Goal: Information Seeking & Learning: Find specific fact

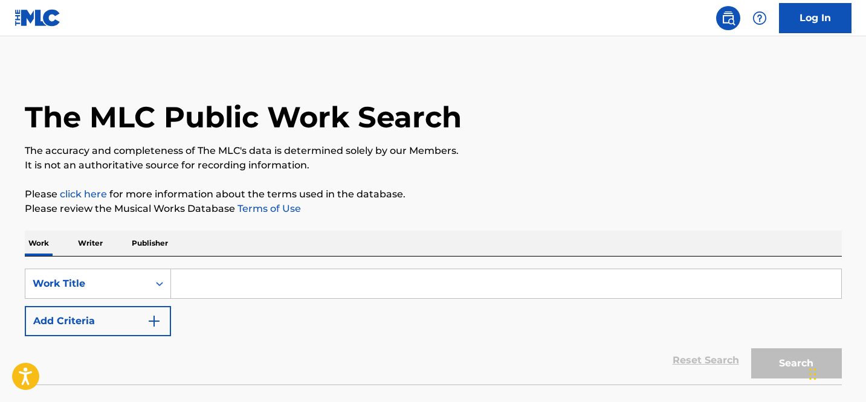
click at [218, 283] on input "Search Form" at bounding box center [506, 283] width 670 height 29
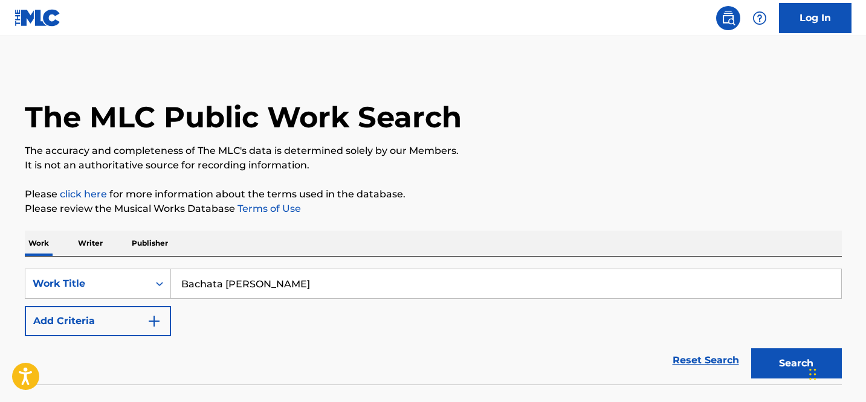
type input "Bachata [PERSON_NAME]"
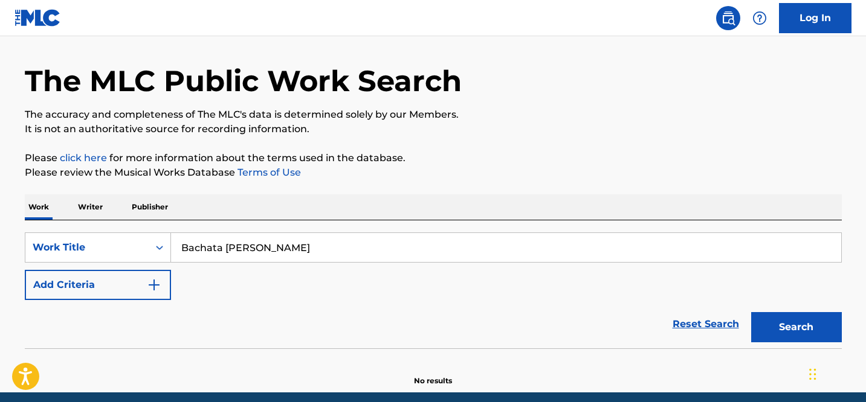
scroll to position [85, 0]
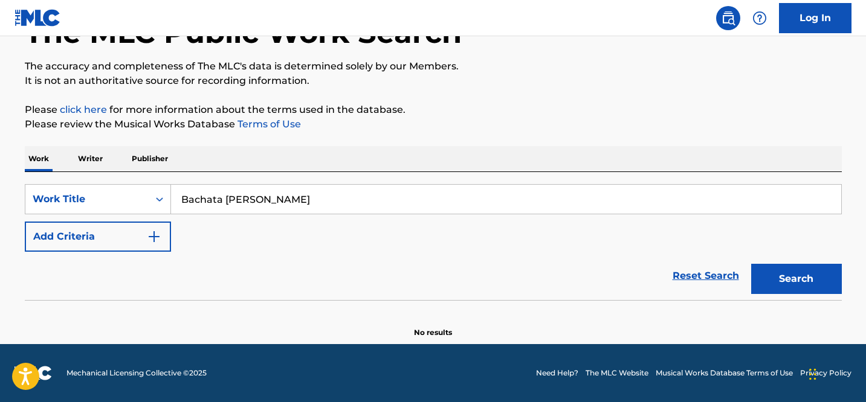
click at [338, 201] on input "Bachata [PERSON_NAME]" at bounding box center [506, 199] width 670 height 29
click at [779, 269] on button "Search" at bounding box center [796, 279] width 91 height 30
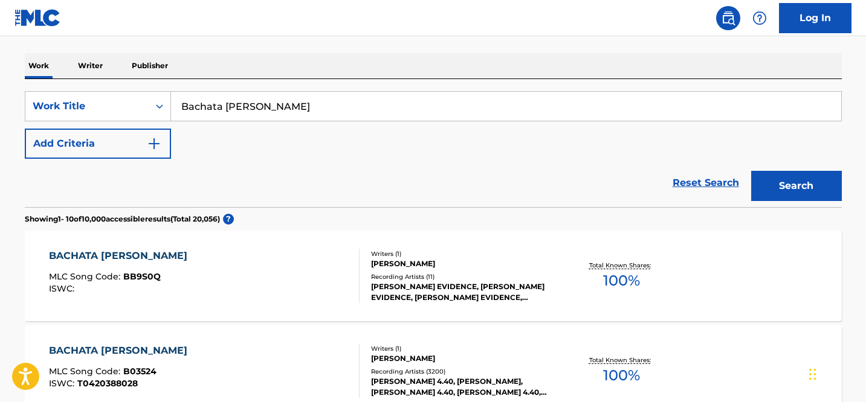
scroll to position [178, 0]
click at [447, 384] on div "[PERSON_NAME] 4.40, [PERSON_NAME], [PERSON_NAME] 4.40, [PERSON_NAME] 4.40, [PER…" at bounding box center [462, 387] width 182 height 22
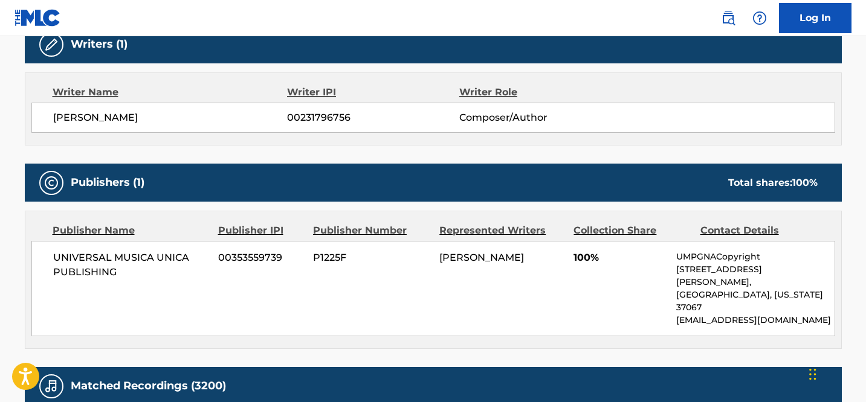
scroll to position [244, 0]
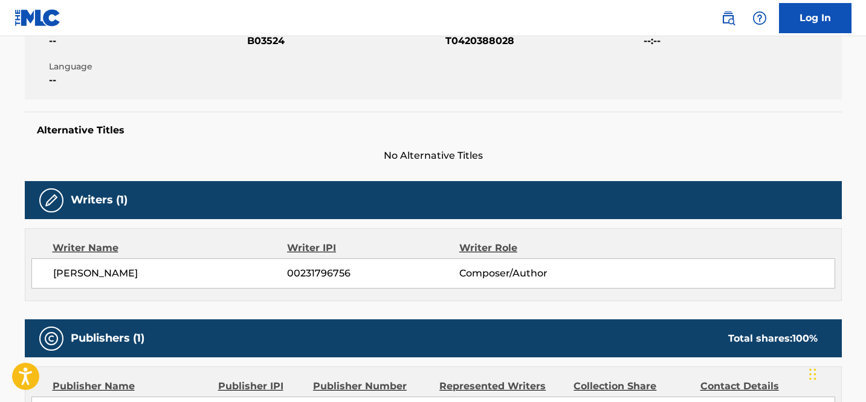
drag, startPoint x: 155, startPoint y: 271, endPoint x: 17, endPoint y: 272, distance: 137.7
click at [17, 272] on div "< Back to public search results Copy work link BACHATA ROSA Work Detail Member …" at bounding box center [433, 395] width 846 height 1146
copy span "JUAN LUIS GUERRA"
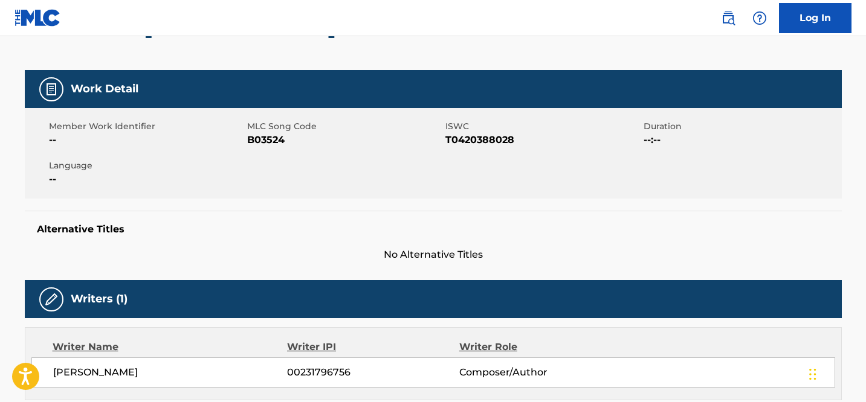
scroll to position [159, 0]
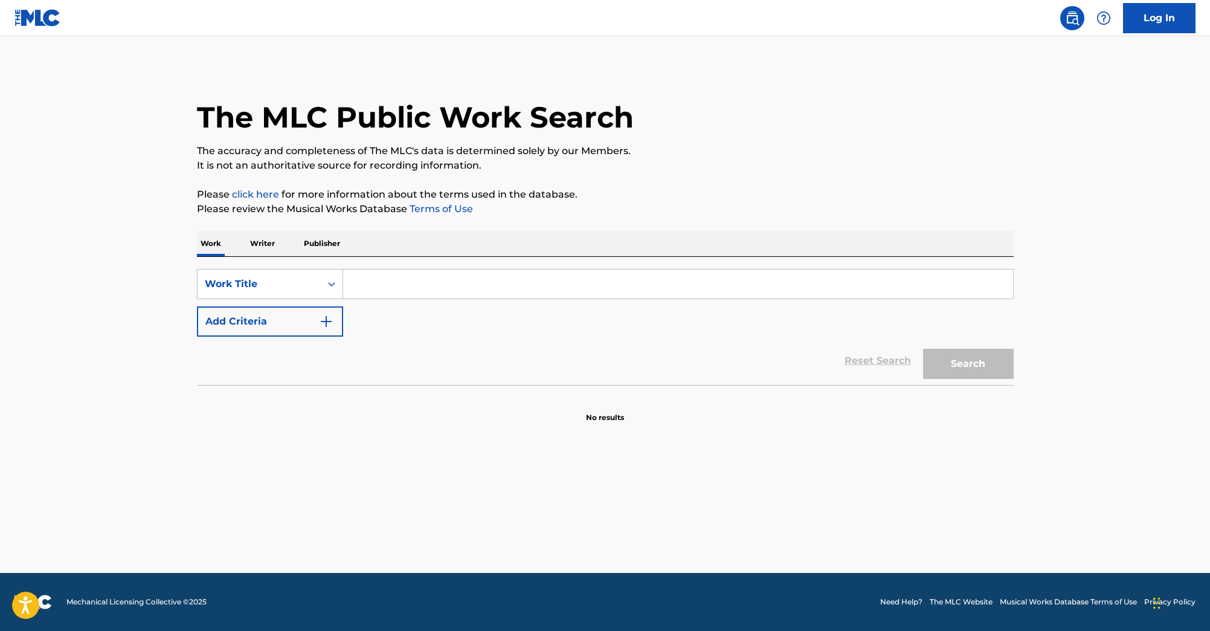
click at [455, 278] on input "Search Form" at bounding box center [678, 283] width 670 height 29
paste input "[PERSON_NAME]"
type input "[PERSON_NAME]"
click at [923, 348] on button "Search" at bounding box center [968, 363] width 91 height 30
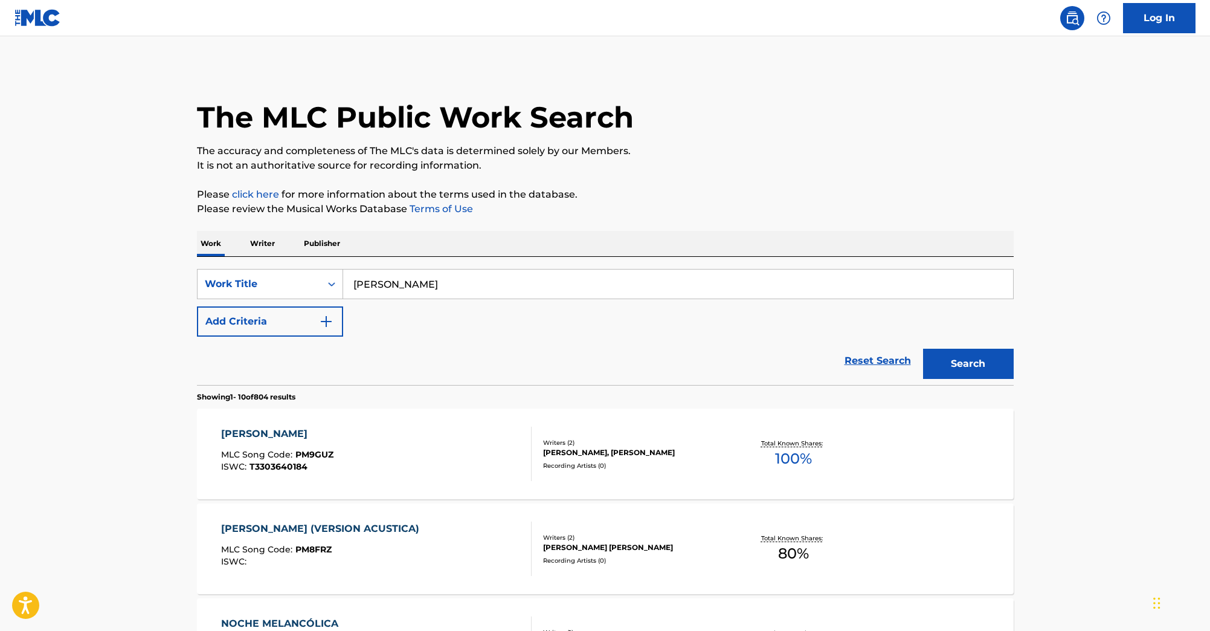
click at [567, 449] on div "[PERSON_NAME], [PERSON_NAME]" at bounding box center [634, 452] width 182 height 11
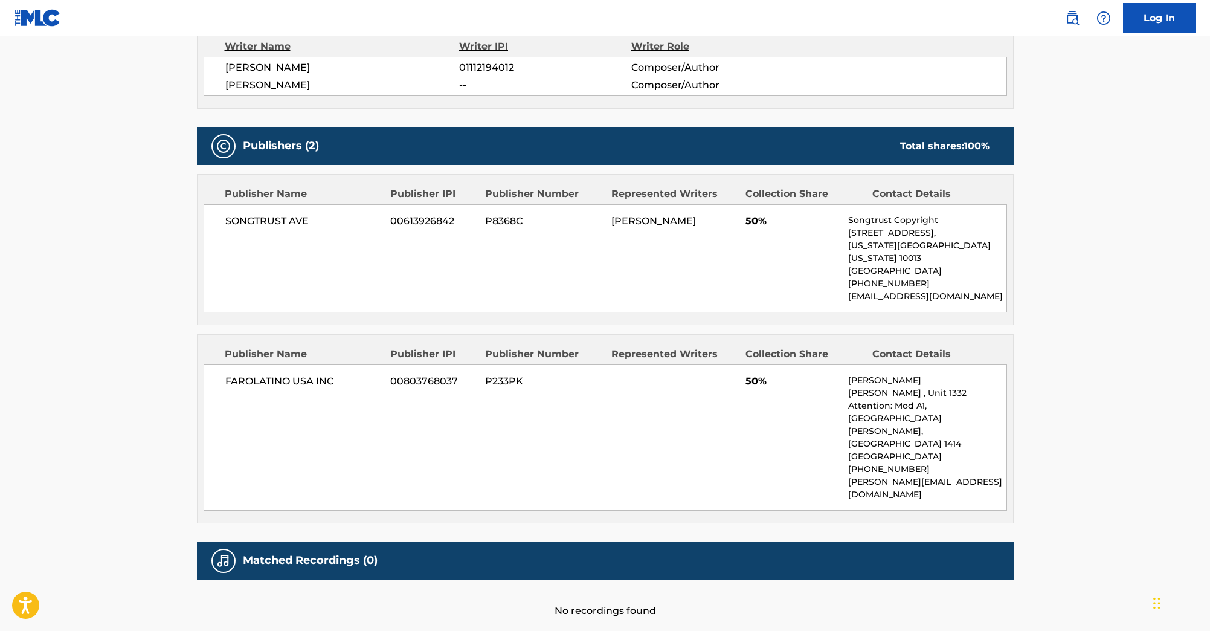
scroll to position [443, 0]
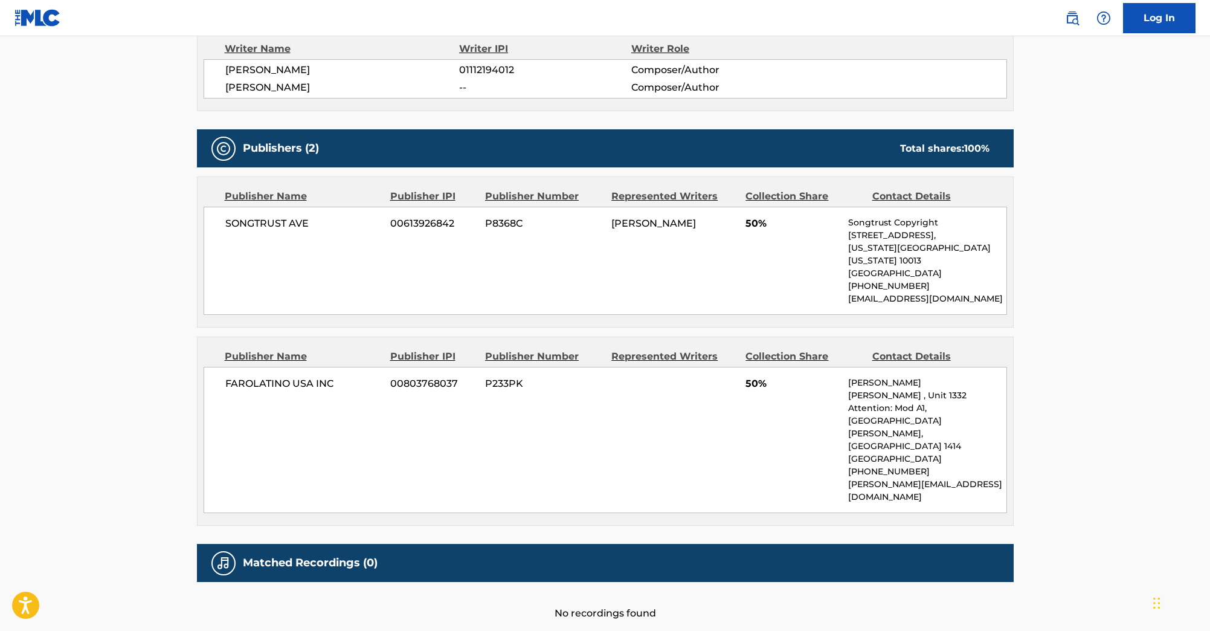
click at [303, 379] on div "FAROLATINO [GEOGRAPHIC_DATA] INC 00803768037 P233PK 50% [PERSON_NAME][STREET_AD…" at bounding box center [605, 440] width 803 height 146
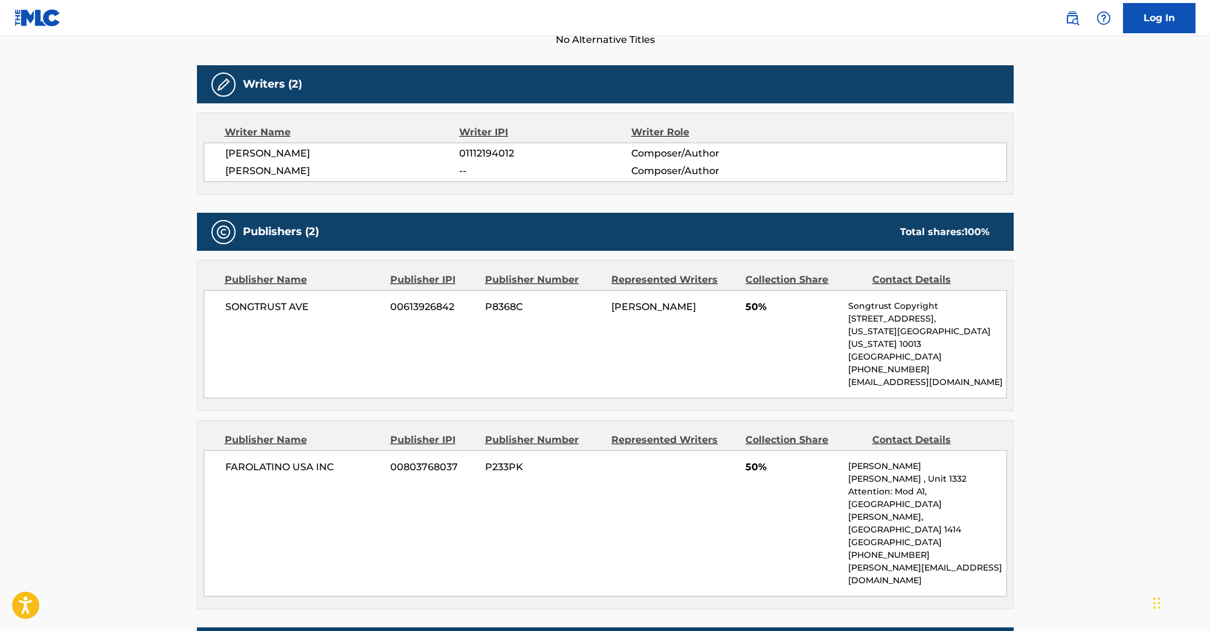
scroll to position [367, 0]
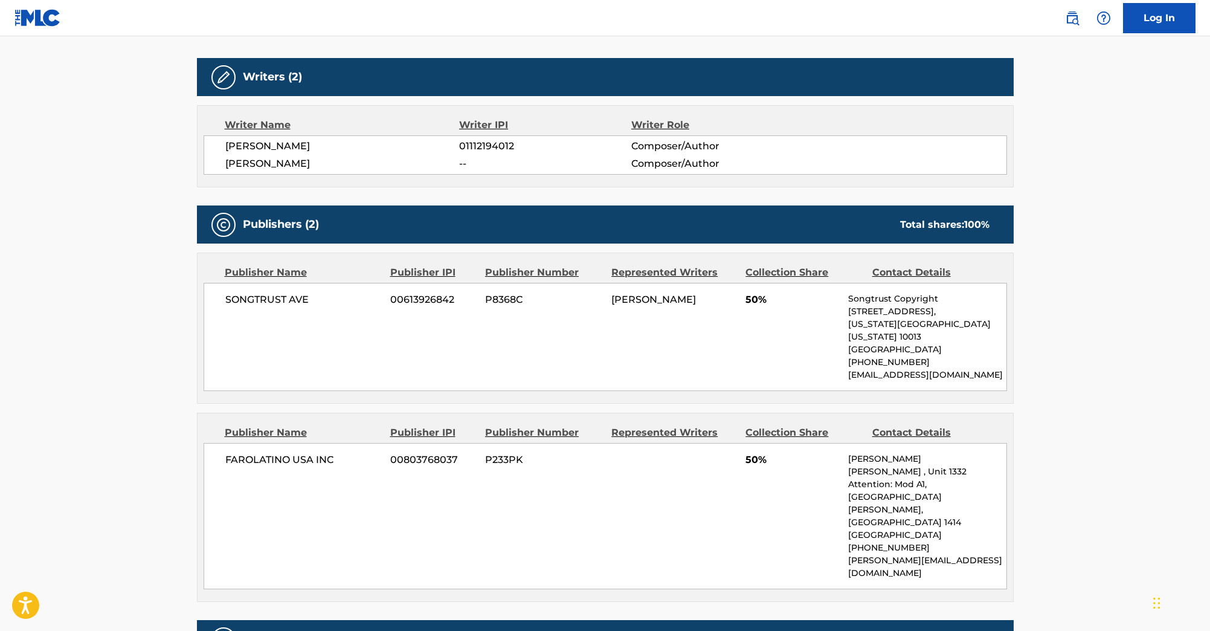
click at [297, 141] on span "[PERSON_NAME]" at bounding box center [342, 146] width 234 height 14
copy div "[PERSON_NAME]"
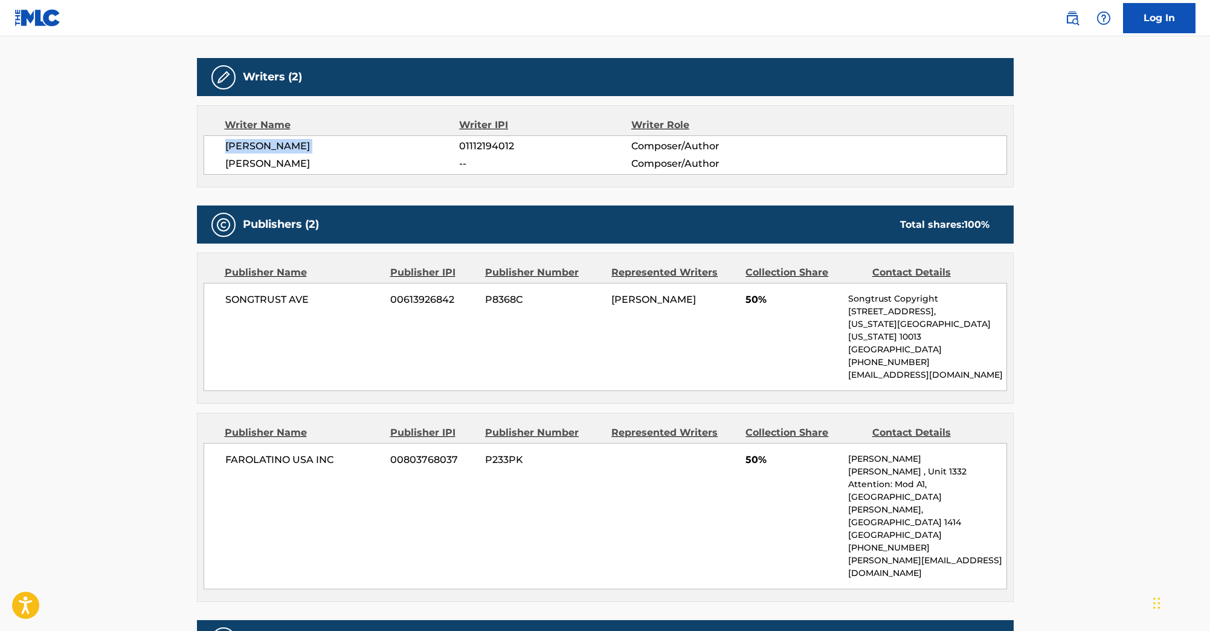
click at [58, 353] on main "< Back to public search results Copy work link [PERSON_NAME] Work Detail Member…" at bounding box center [605, 191] width 1210 height 1045
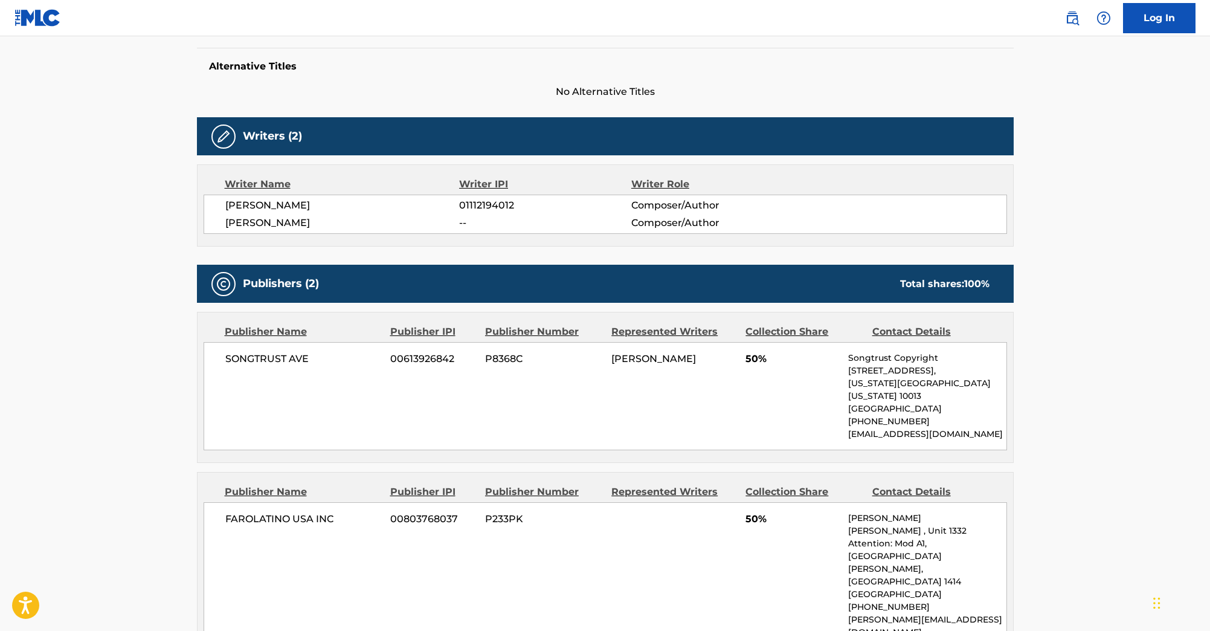
scroll to position [0, 0]
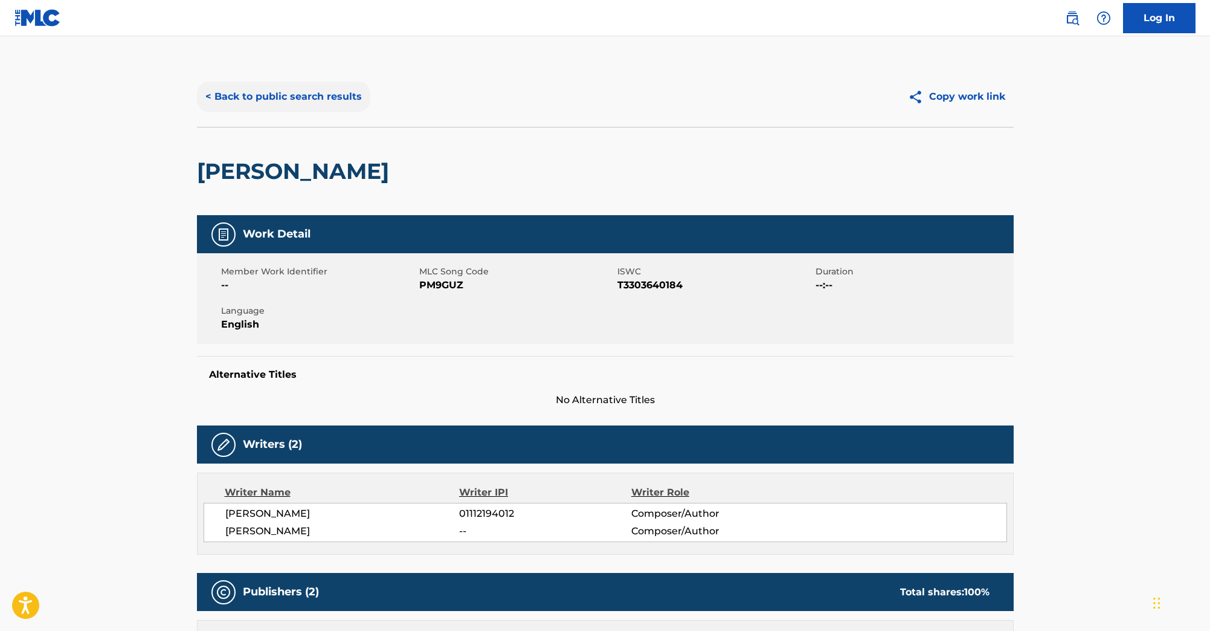
click at [272, 98] on button "< Back to public search results" at bounding box center [283, 97] width 173 height 30
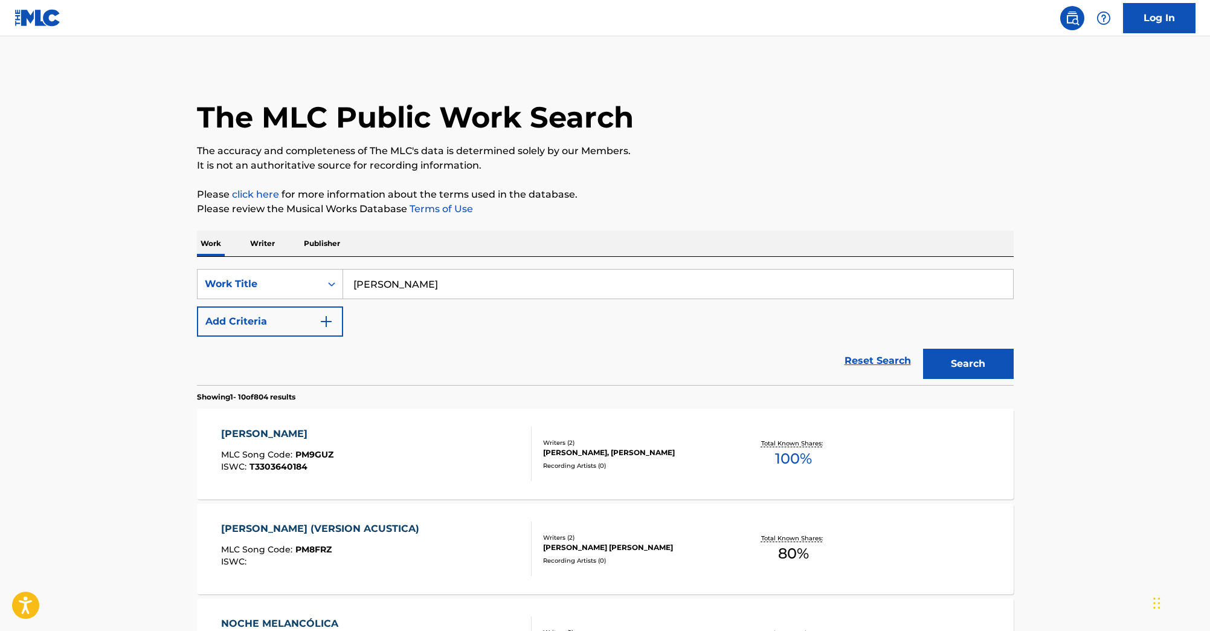
click at [397, 279] on input "[PERSON_NAME]" at bounding box center [678, 283] width 670 height 29
paste input "Colds3x"
type input "Colds3x"
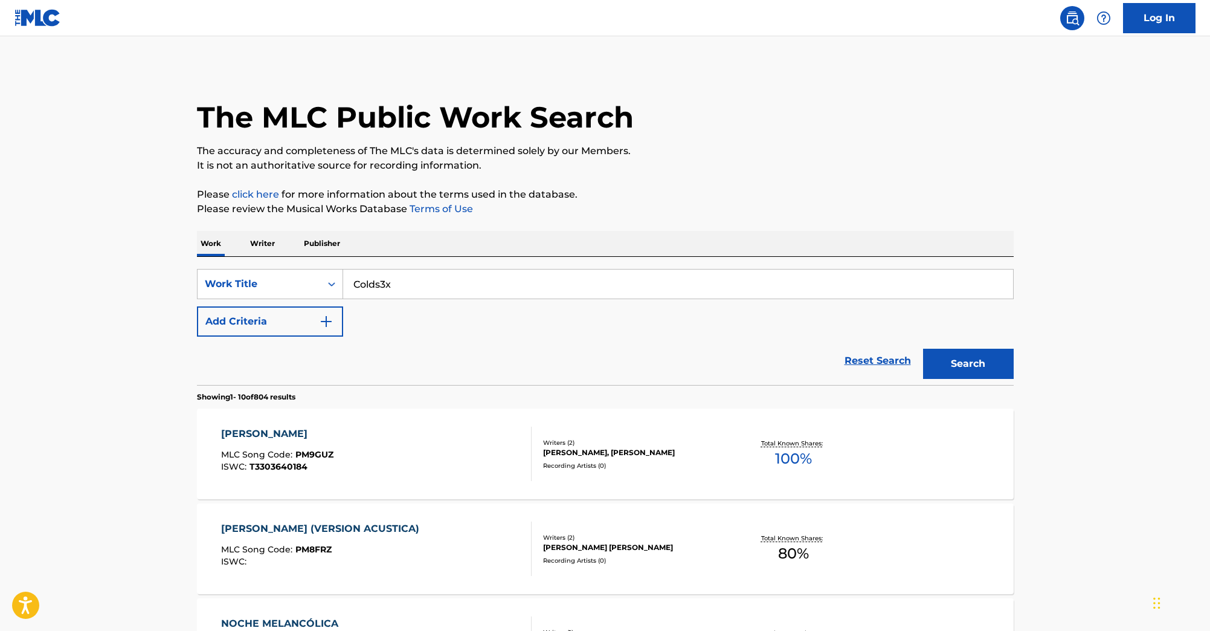
click at [923, 348] on button "Search" at bounding box center [968, 363] width 91 height 30
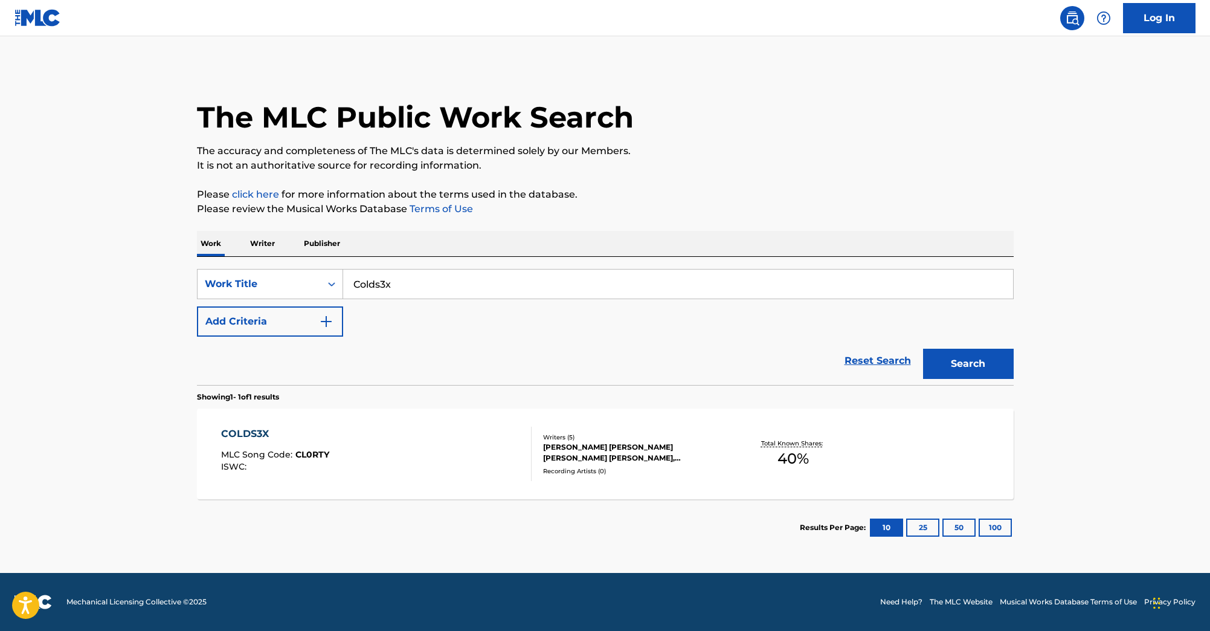
click at [574, 457] on div "[PERSON_NAME] [PERSON_NAME] [PERSON_NAME] [PERSON_NAME], [PERSON_NAME] [PERSON_…" at bounding box center [634, 453] width 182 height 22
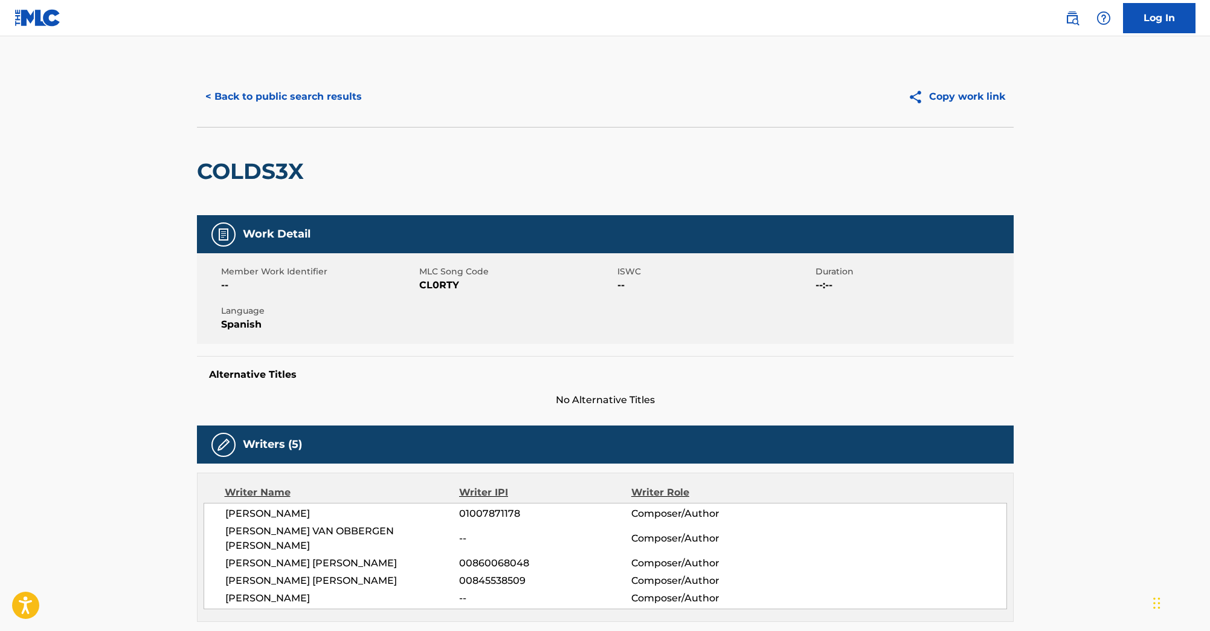
click at [283, 174] on h2 "COLDS3X" at bounding box center [253, 171] width 113 height 27
copy div "COLDS3X"
